Goal: Information Seeking & Learning: Learn about a topic

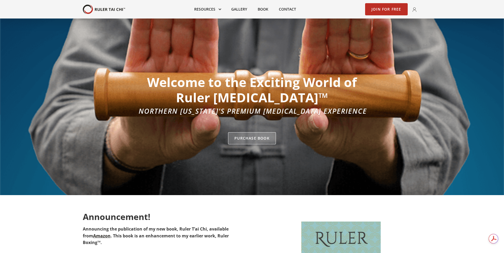
click at [247, 141] on link "Purchase Book" at bounding box center [252, 138] width 48 height 12
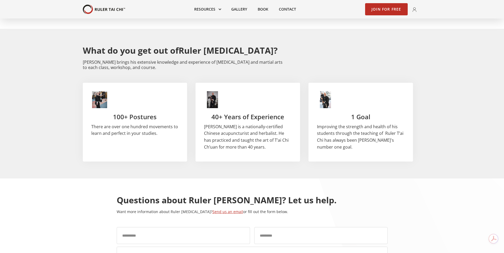
scroll to position [925, 0]
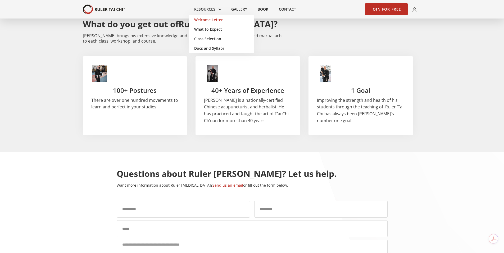
click at [206, 21] on link "Welcome Letter" at bounding box center [221, 20] width 65 height 10
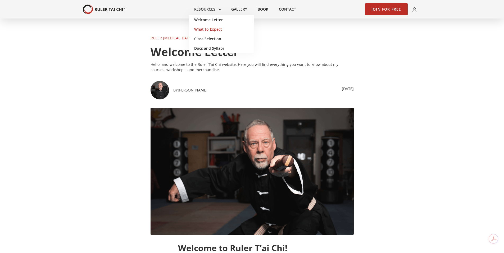
click at [211, 31] on link "What to Expect" at bounding box center [221, 30] width 65 height 10
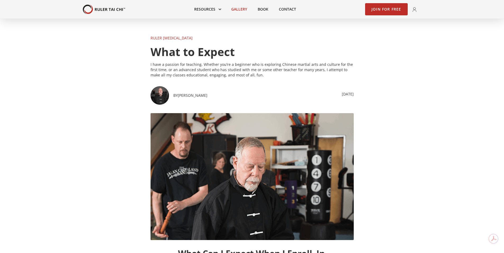
click at [247, 10] on link "Gallery" at bounding box center [239, 9] width 26 height 12
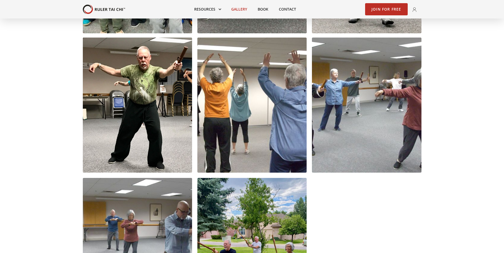
scroll to position [925, 0]
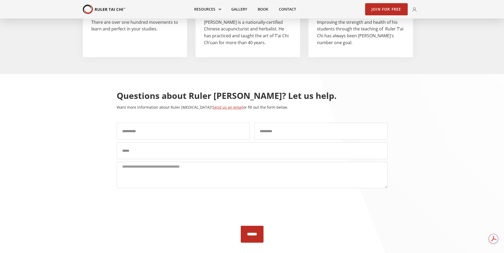
scroll to position [925, 0]
